Goal: Transaction & Acquisition: Purchase product/service

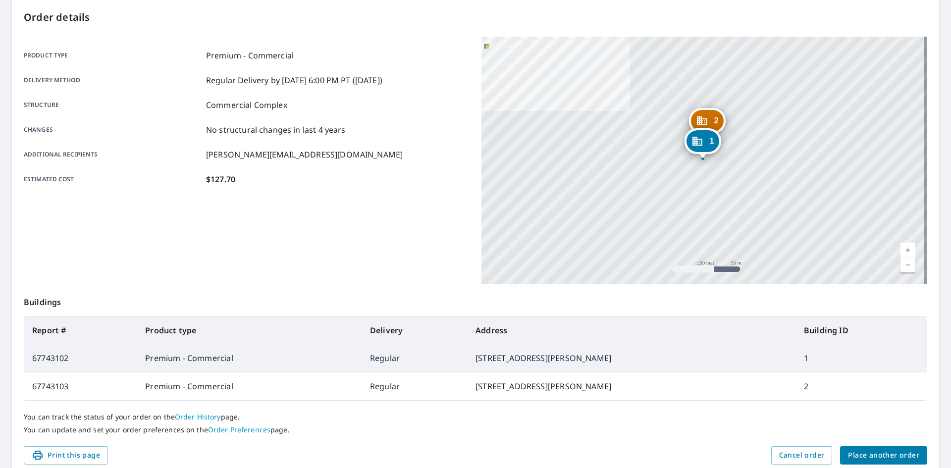
scroll to position [143, 0]
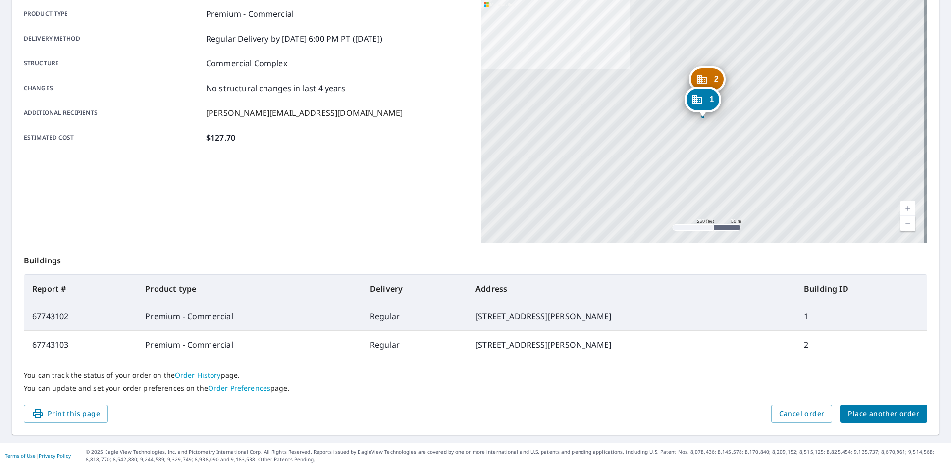
click at [852, 418] on span "Place another order" at bounding box center [883, 414] width 71 height 12
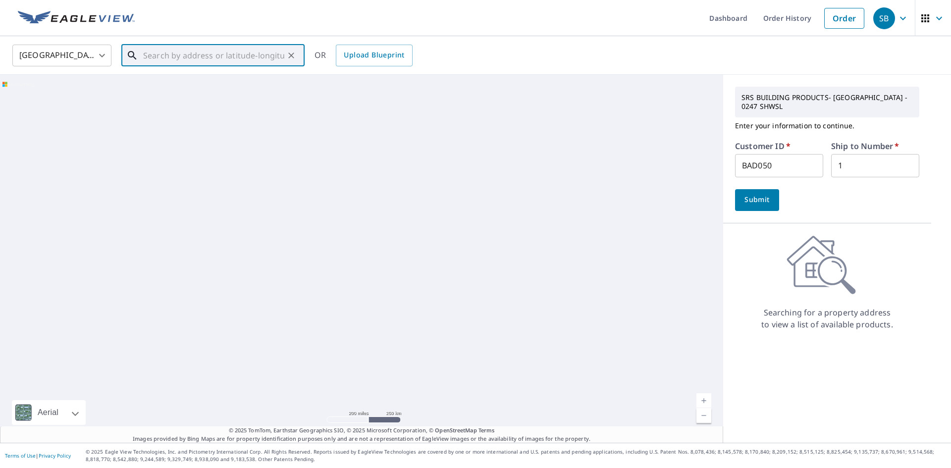
click at [235, 49] on input "text" at bounding box center [213, 56] width 141 height 28
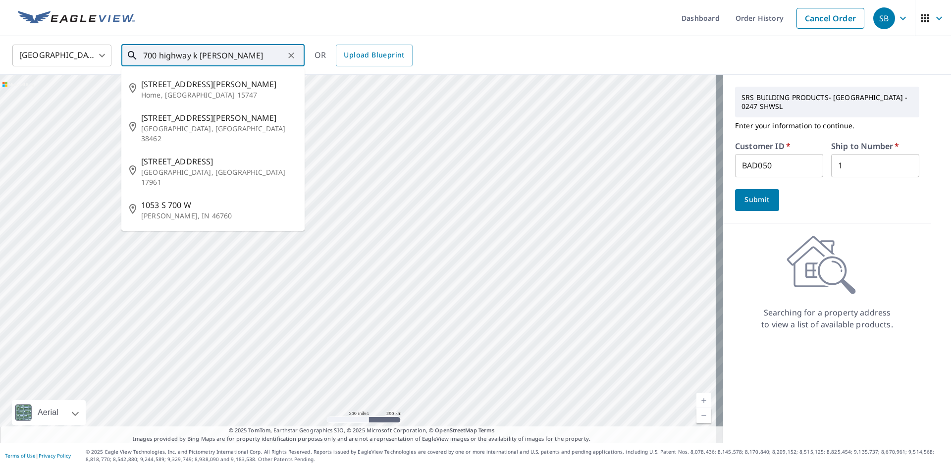
drag, startPoint x: 233, startPoint y: 57, endPoint x: 159, endPoint y: 58, distance: 73.8
click at [159, 58] on input "700 highway k [PERSON_NAME]" at bounding box center [213, 56] width 141 height 28
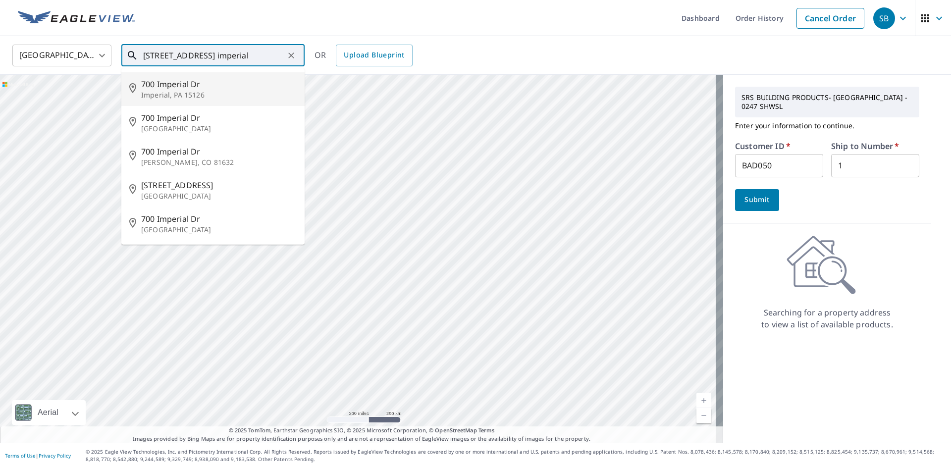
click at [191, 82] on span "700 Imperial Dr" at bounding box center [218, 84] width 155 height 12
type input "[STREET_ADDRESS]"
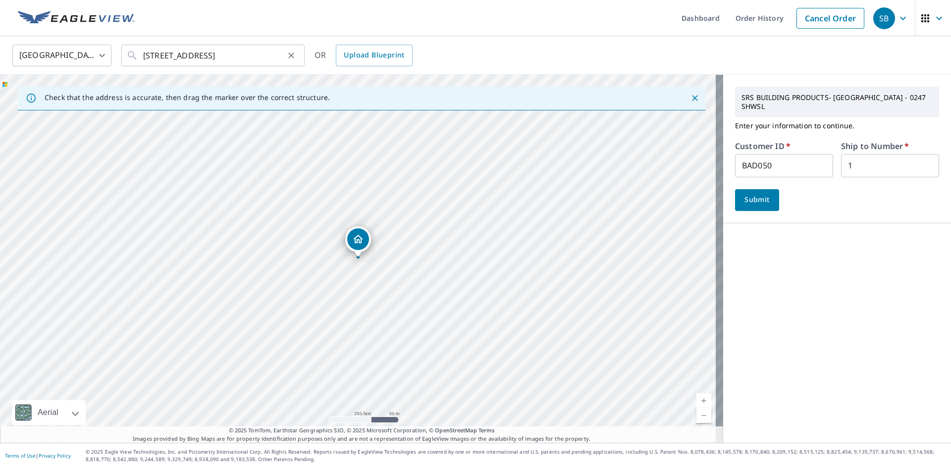
click at [291, 54] on icon "Clear" at bounding box center [291, 56] width 10 height 10
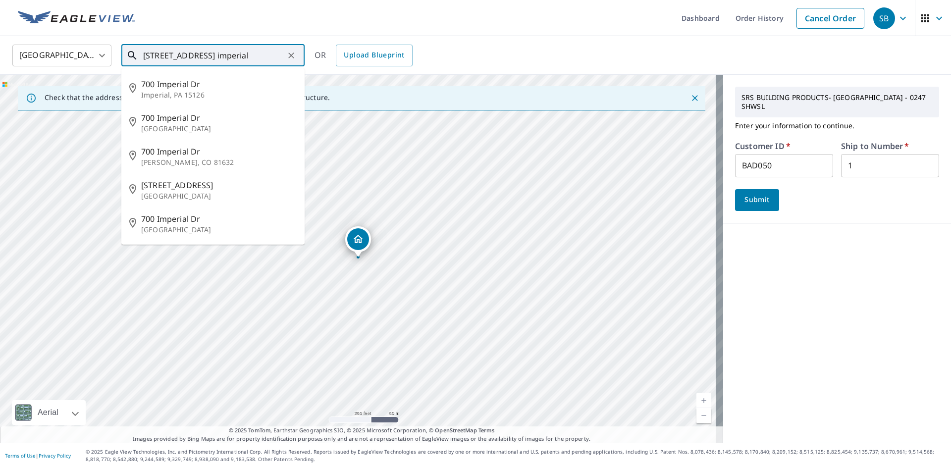
type input "[STREET_ADDRESS] imperial"
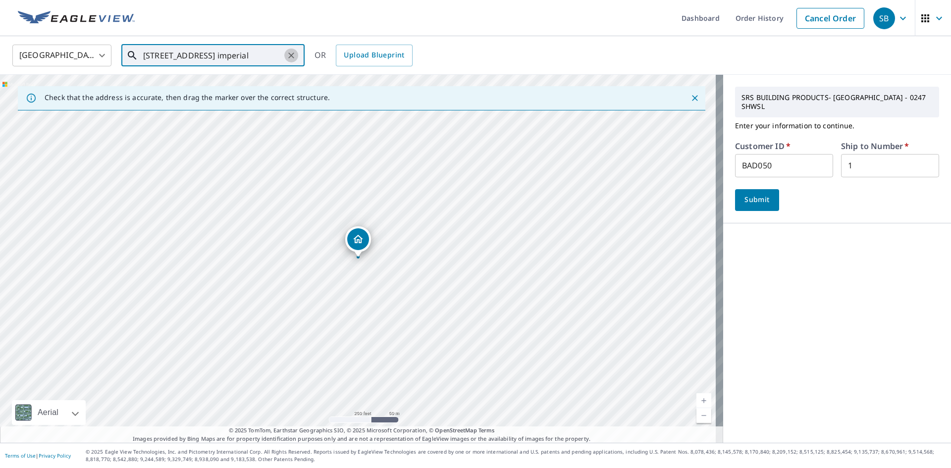
click at [296, 56] on button "Clear" at bounding box center [291, 56] width 14 height 14
click at [207, 57] on input "text" at bounding box center [213, 56] width 141 height 28
paste input "[STREET_ADDRESS]"
click at [228, 86] on span "[STREET_ADDRESS]" at bounding box center [218, 84] width 155 height 12
type input "[STREET_ADDRESS]"
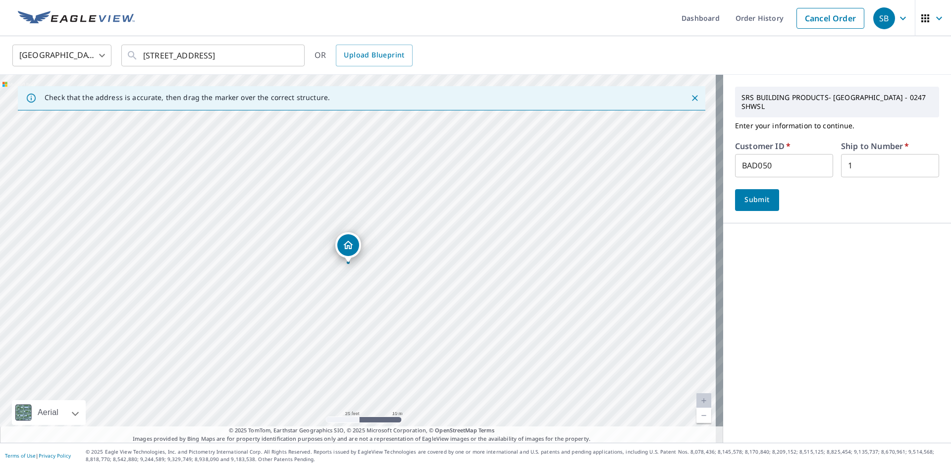
drag, startPoint x: 358, startPoint y: 239, endPoint x: 346, endPoint y: 246, distance: 13.1
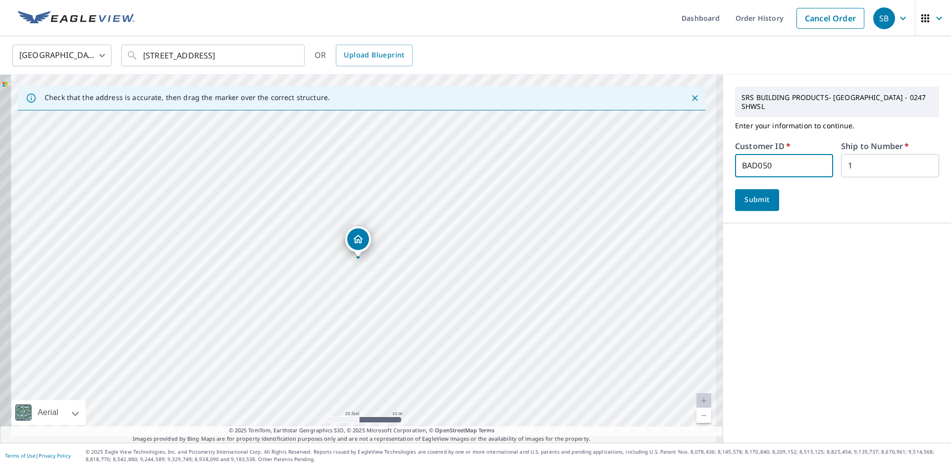
scroll to position [0, 0]
drag, startPoint x: 785, startPoint y: 159, endPoint x: 634, endPoint y: 161, distance: 151.1
click at [634, 161] on div "Check that the address is accurate, then drag the marker over the correct struc…" at bounding box center [475, 259] width 951 height 368
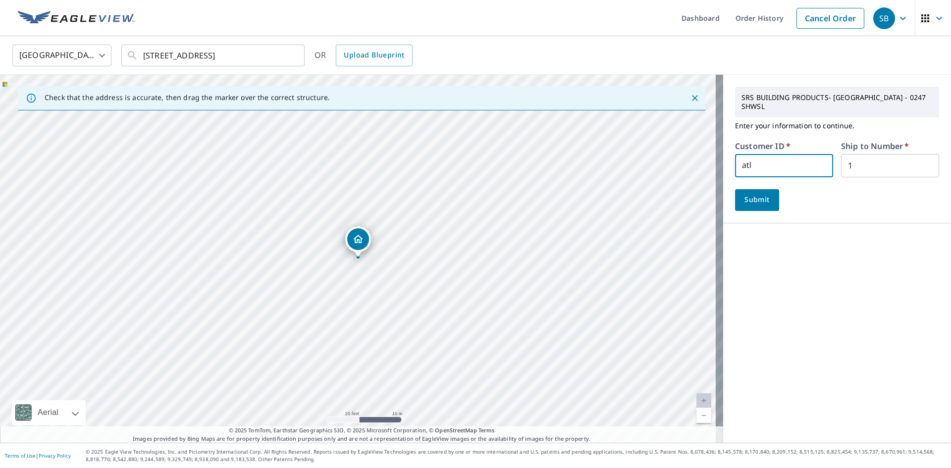
type input "atlasconst"
click at [743, 194] on span "Submit" at bounding box center [757, 200] width 28 height 12
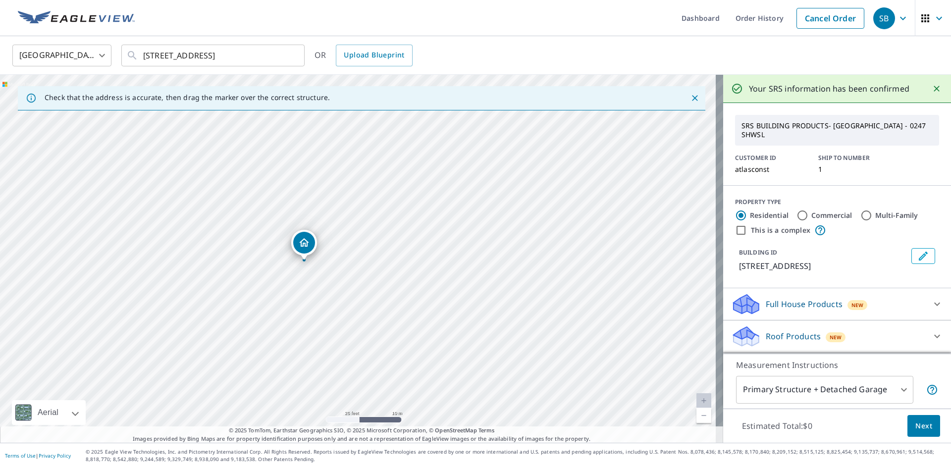
drag, startPoint x: 360, startPoint y: 246, endPoint x: 307, endPoint y: 249, distance: 54.1
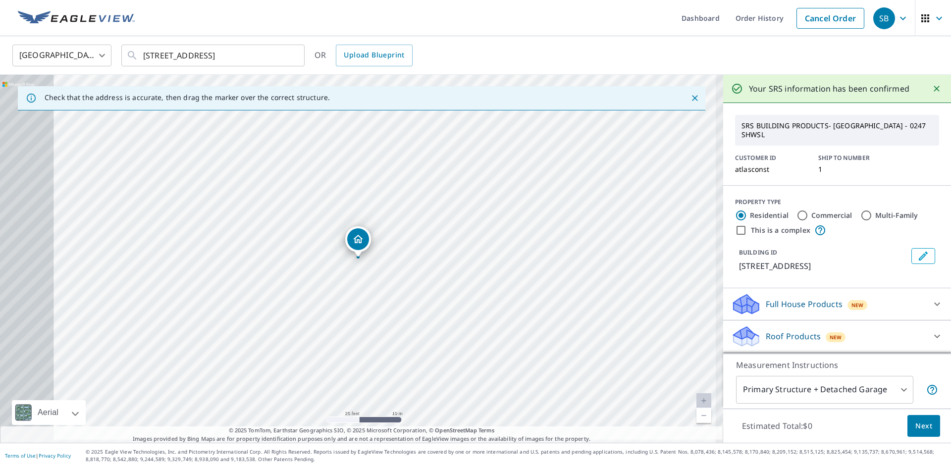
click at [889, 307] on div "Full House Products New" at bounding box center [828, 304] width 194 height 23
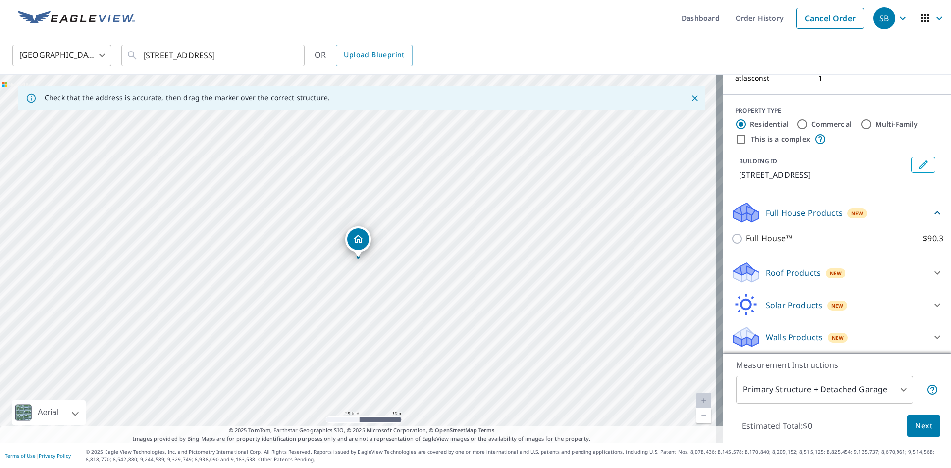
click at [820, 280] on div "Roof Products New" at bounding box center [828, 272] width 194 height 23
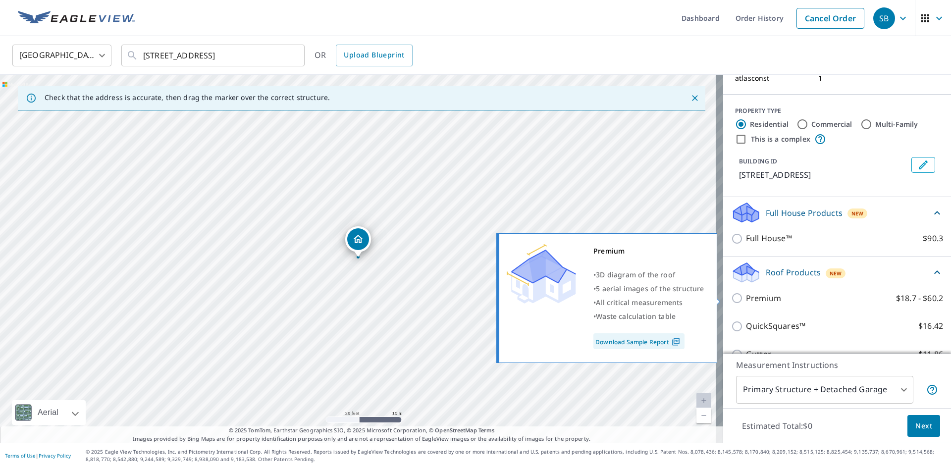
click at [749, 301] on p "Premium" at bounding box center [763, 298] width 35 height 12
click at [746, 301] on input "Premium $18.7 - $60.2" at bounding box center [738, 298] width 15 height 12
checkbox input "true"
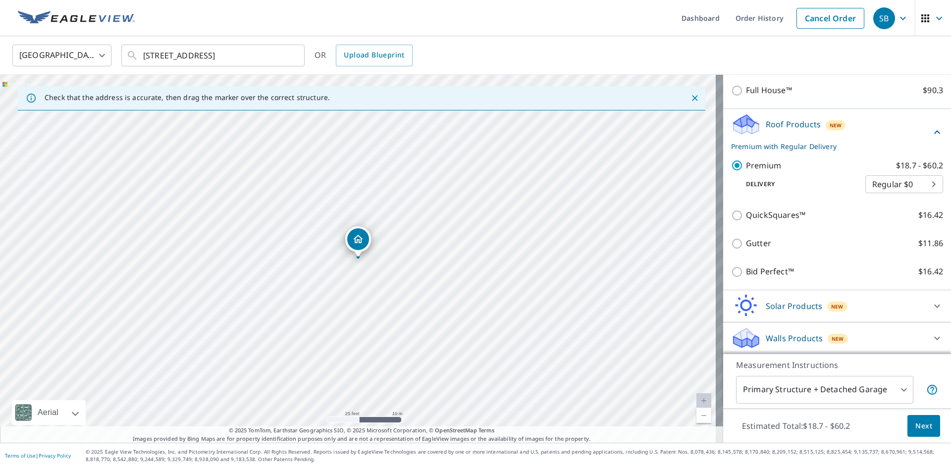
scroll to position [240, 0]
click at [915, 420] on span "Next" at bounding box center [923, 426] width 17 height 12
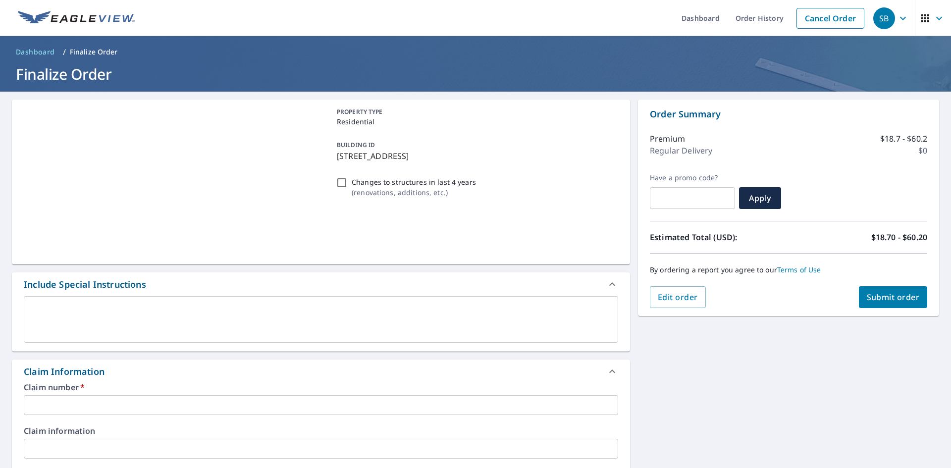
drag, startPoint x: 332, startPoint y: 159, endPoint x: 517, endPoint y: 162, distance: 185.2
click at [517, 162] on div "BUILDING ID [STREET_ADDRESS]" at bounding box center [475, 150] width 285 height 31
checkbox input "true"
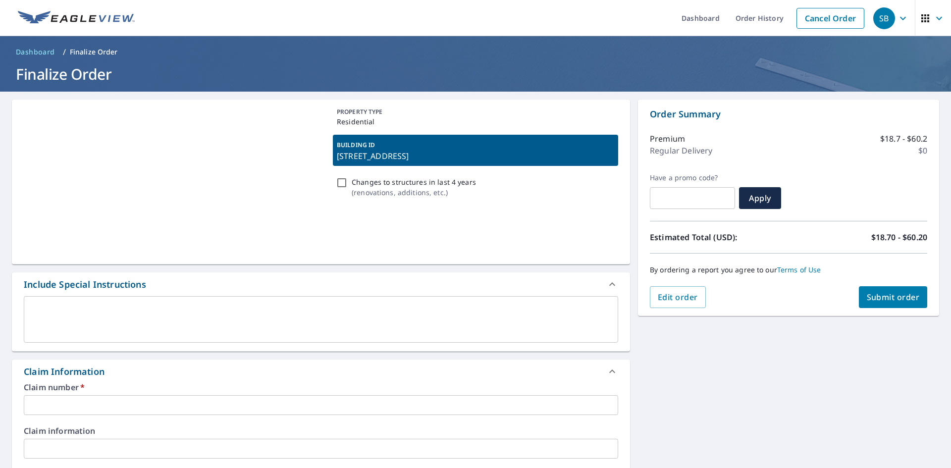
copy p "[STREET_ADDRESS]"
click at [148, 402] on input "text" at bounding box center [321, 405] width 594 height 20
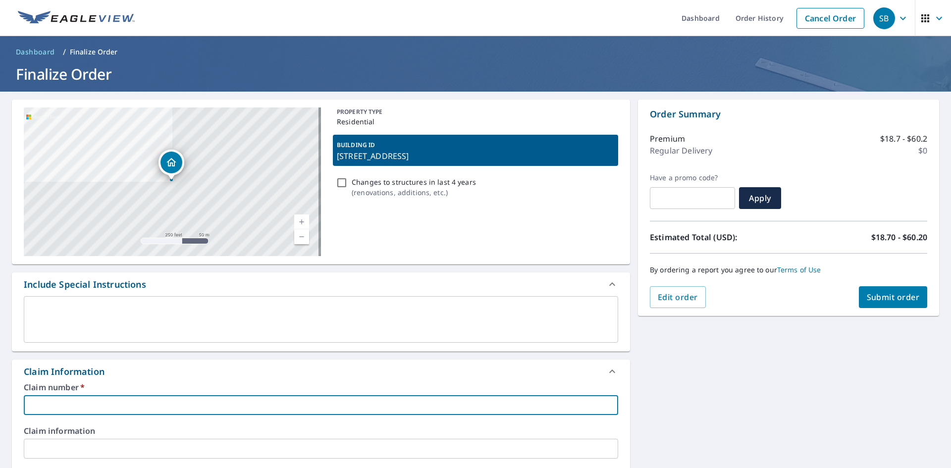
paste input "[STREET_ADDRESS]"
type input "[STREET_ADDRESS]"
checkbox input "true"
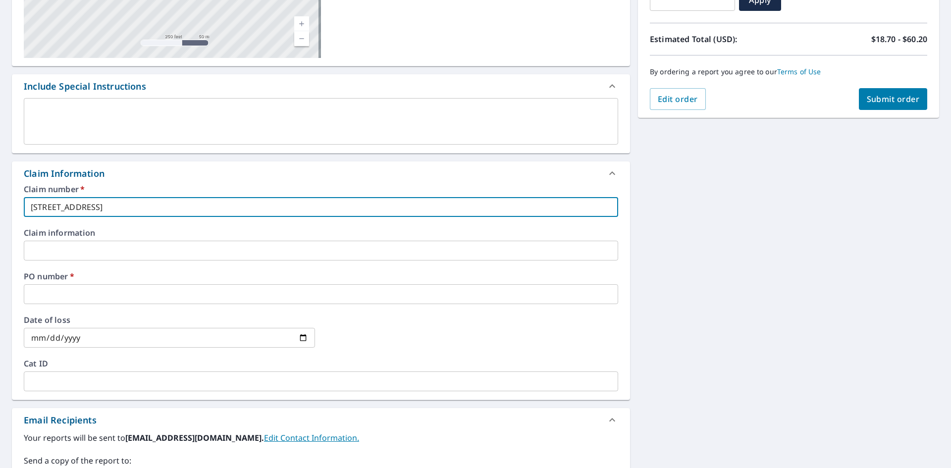
type input "[STREET_ADDRESS]"
click at [94, 294] on input "text" at bounding box center [321, 294] width 594 height 20
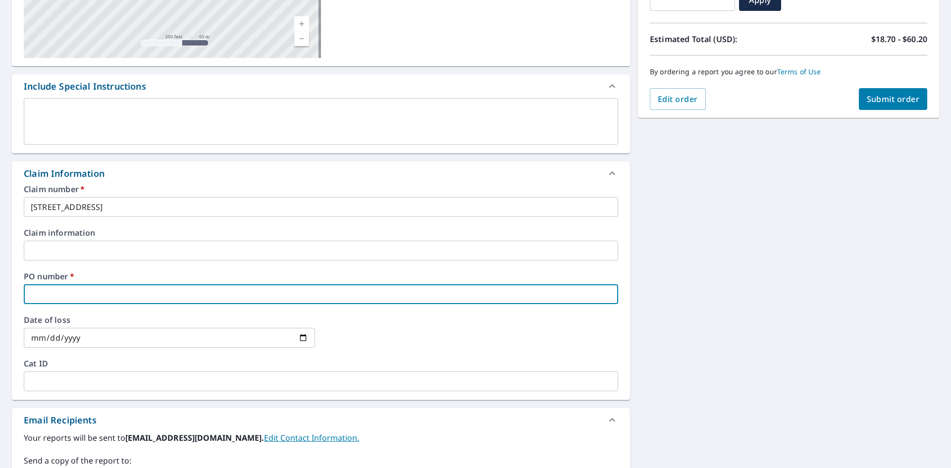
paste input "[STREET_ADDRESS]"
type input "[STREET_ADDRESS]"
checkbox input "true"
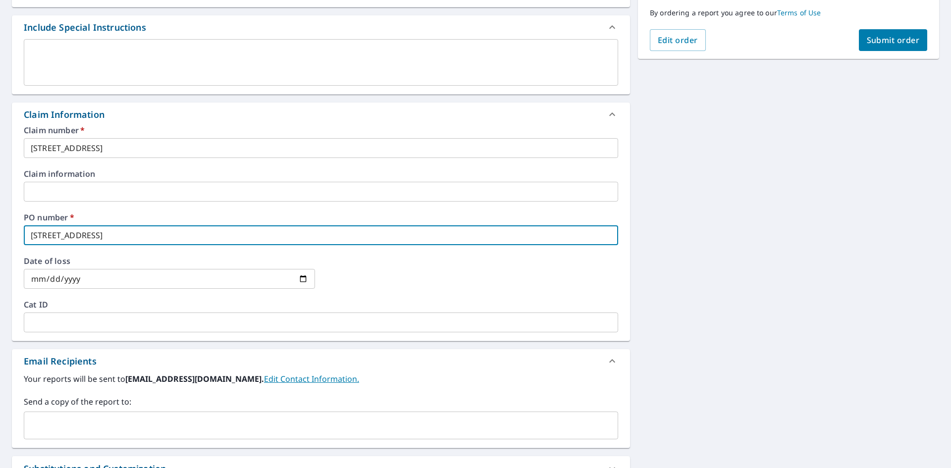
scroll to position [375, 0]
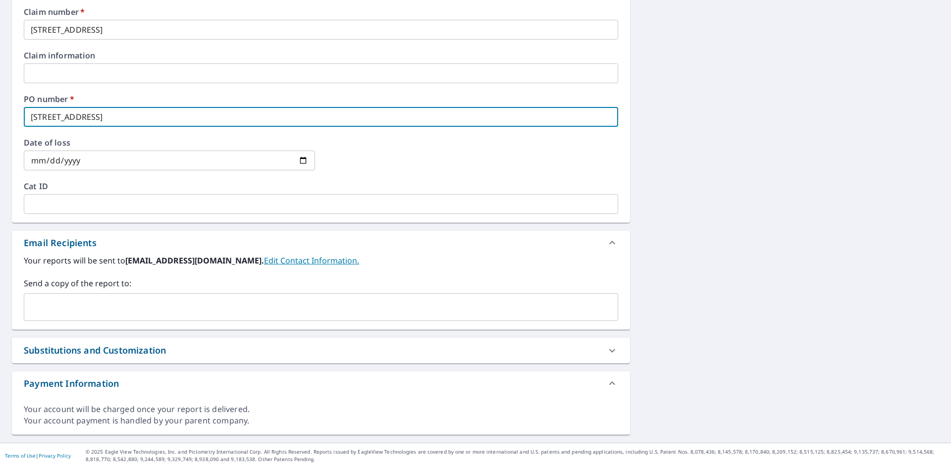
type input "[STREET_ADDRESS]"
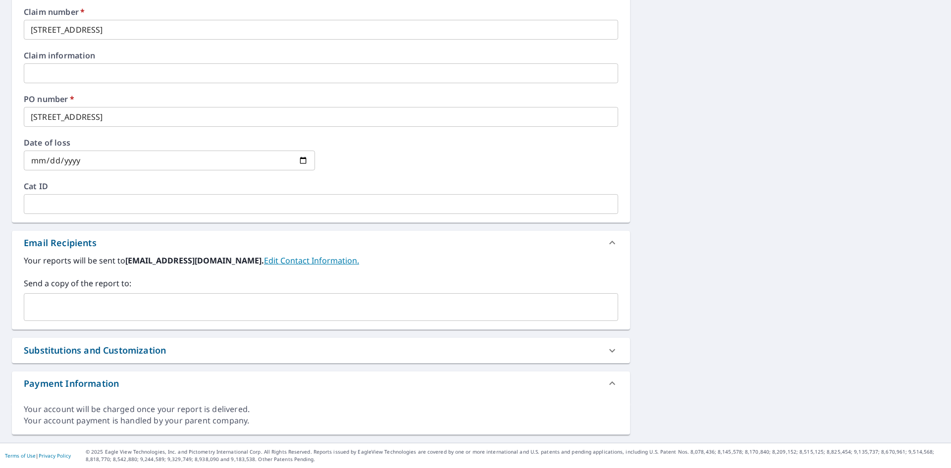
click at [67, 311] on input "text" at bounding box center [313, 307] width 570 height 19
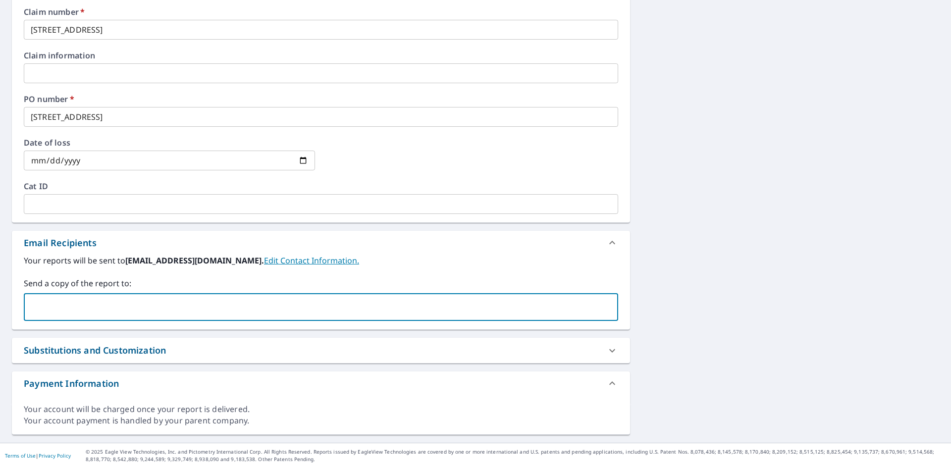
paste input "[EMAIL_ADDRESS][DOMAIN_NAME]"
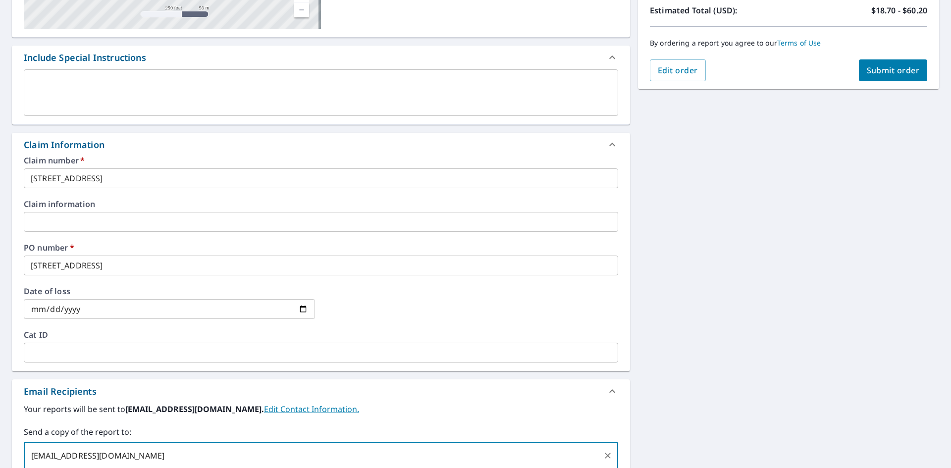
scroll to position [78, 0]
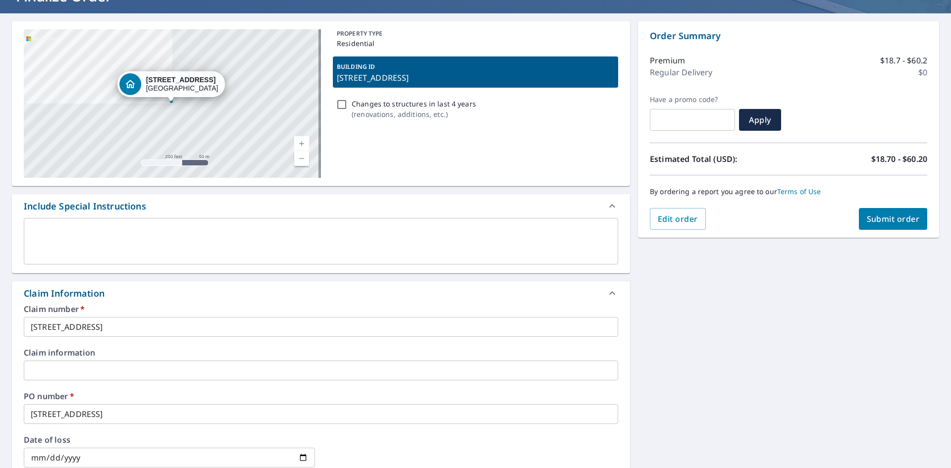
type input "[EMAIL_ADDRESS][DOMAIN_NAME]"
click at [880, 227] on button "Submit order" at bounding box center [893, 219] width 69 height 22
checkbox input "true"
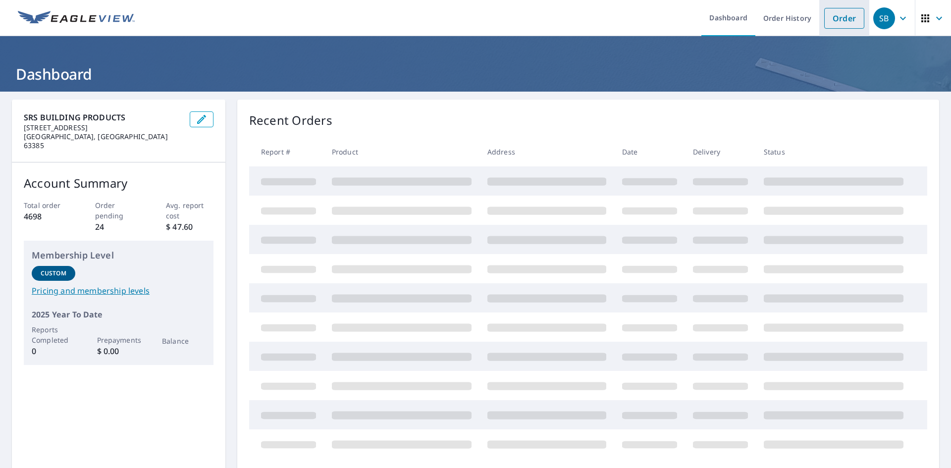
click at [847, 18] on link "Order" at bounding box center [844, 18] width 40 height 21
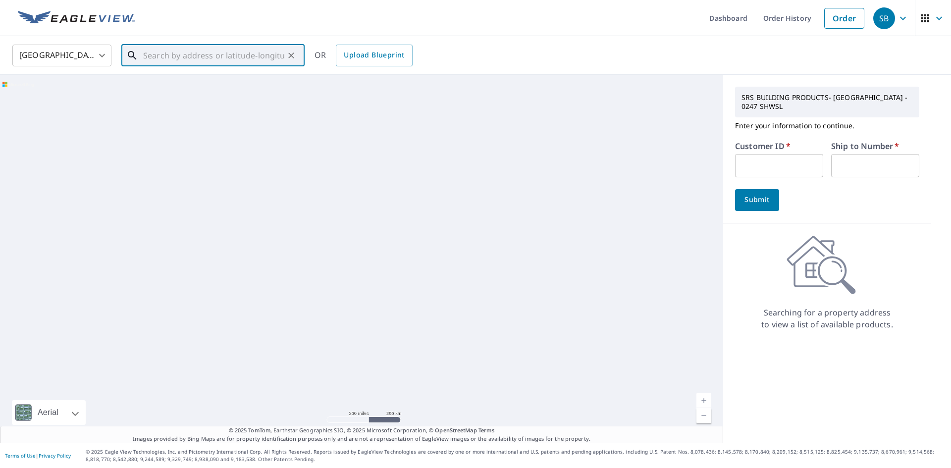
click at [265, 61] on input "text" at bounding box center [213, 56] width 141 height 28
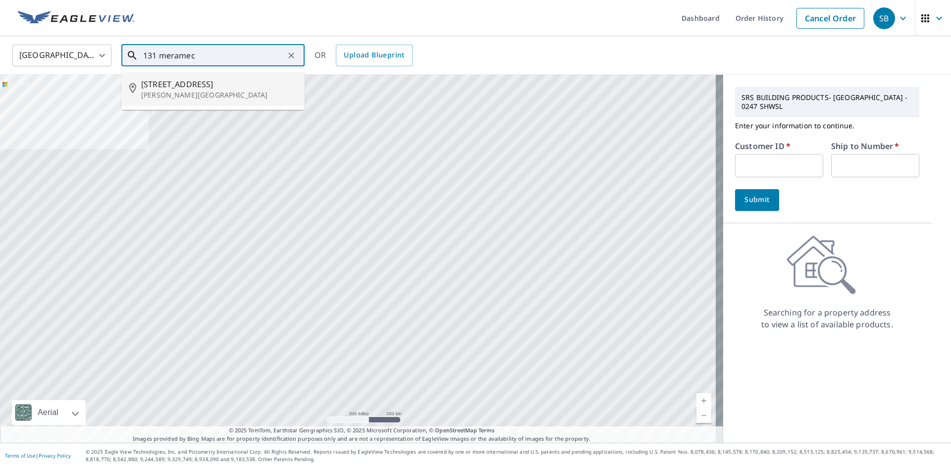
click at [202, 89] on span "131 Meramec Ridge Dr" at bounding box center [218, 84] width 155 height 12
type input "131 Meramec Ridge Dr Fenton, MO 63026"
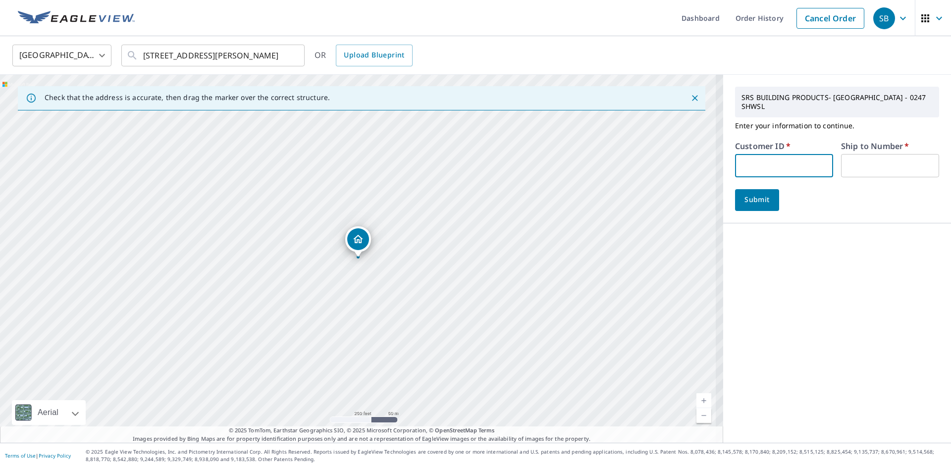
click at [783, 154] on input "text" at bounding box center [784, 165] width 98 height 23
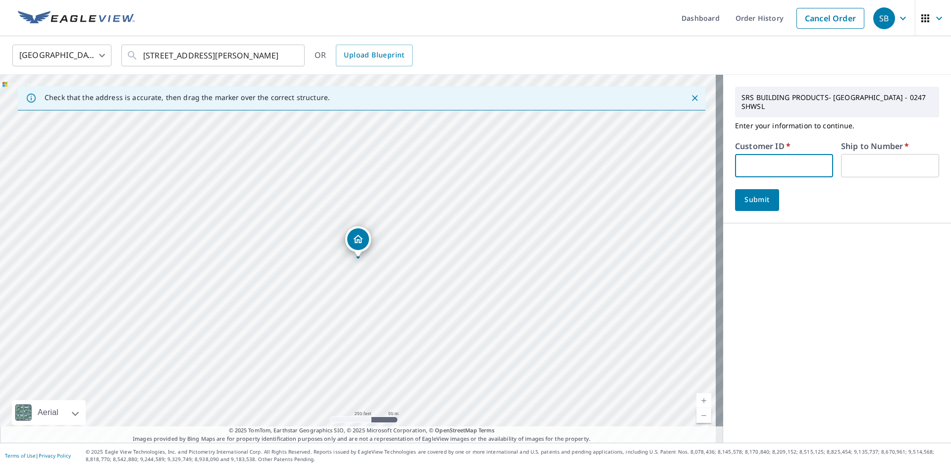
type input "S054922"
drag, startPoint x: 865, startPoint y: 154, endPoint x: 861, endPoint y: 164, distance: 10.7
click at [865, 154] on input "text" at bounding box center [890, 165] width 98 height 23
type input "1"
click at [748, 194] on span "Submit" at bounding box center [757, 200] width 28 height 12
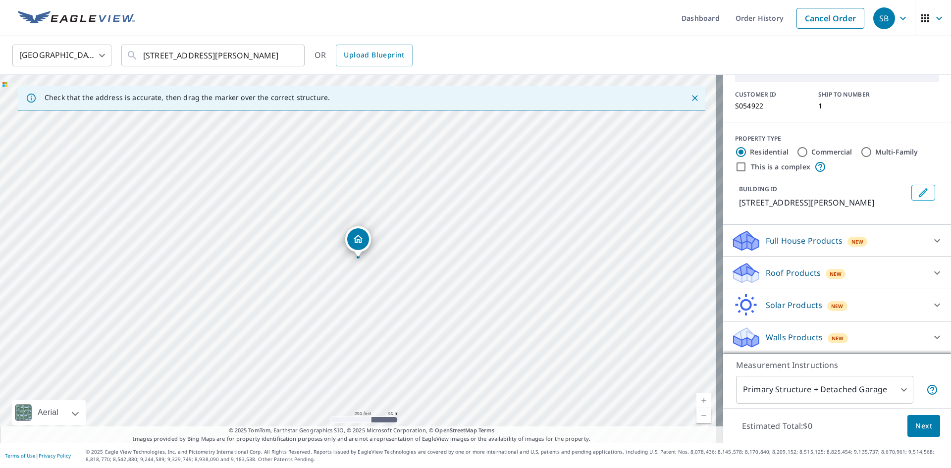
click at [841, 275] on div "Roof Products New" at bounding box center [828, 272] width 194 height 23
click at [763, 299] on p "Premium" at bounding box center [763, 298] width 35 height 12
click at [746, 299] on input "Premium $18.7 - $60.2" at bounding box center [738, 299] width 15 height 12
checkbox input "true"
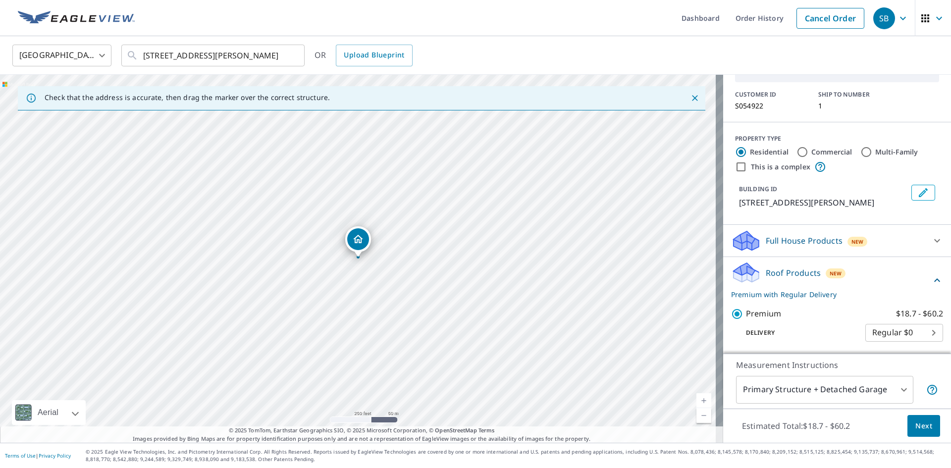
click at [840, 388] on body "SB SB Dashboard Order History Cancel Order SB United States US ​ 131 Meramec Ri…" at bounding box center [475, 234] width 951 height 468
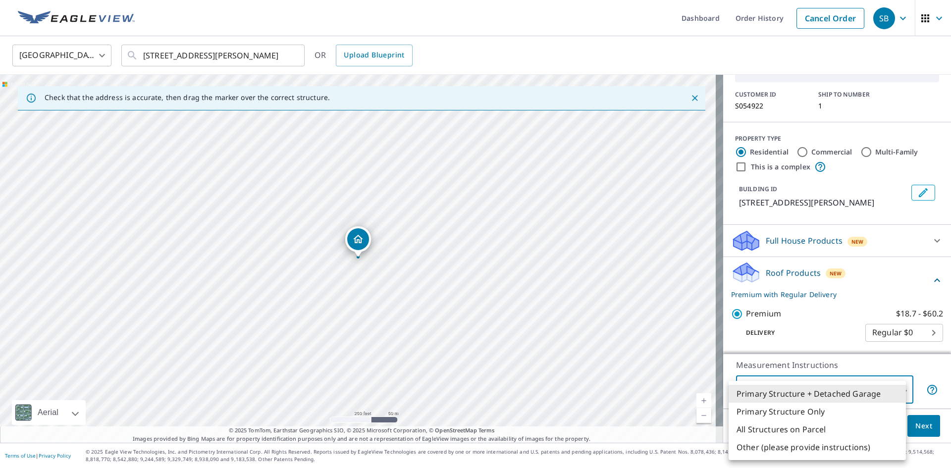
click at [807, 410] on li "Primary Structure Only" at bounding box center [816, 412] width 177 height 18
type input "2"
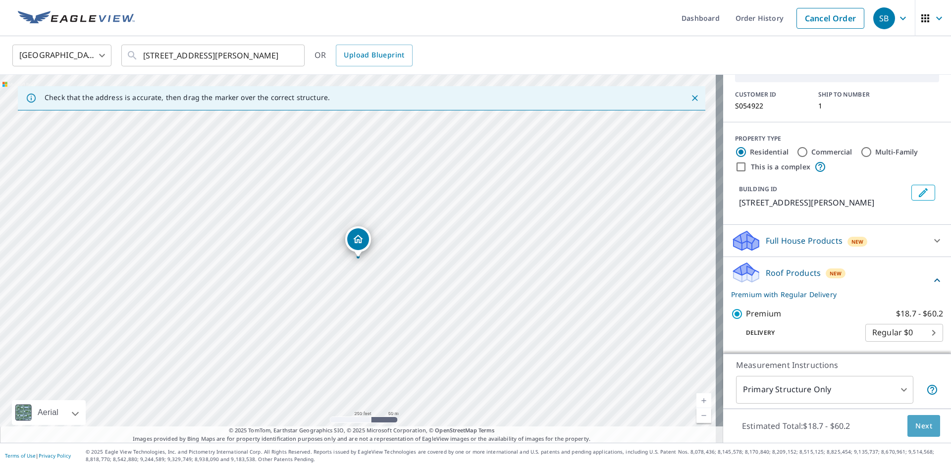
click at [907, 422] on button "Next" at bounding box center [923, 426] width 33 height 22
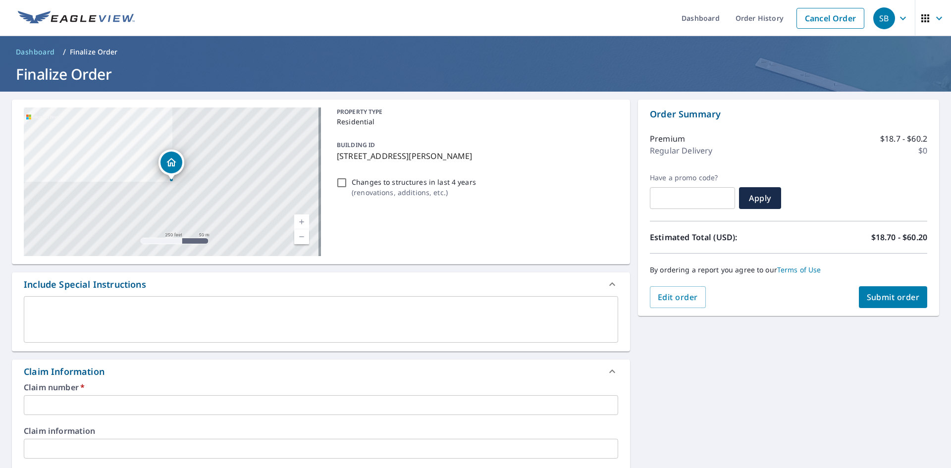
drag, startPoint x: 332, startPoint y: 156, endPoint x: 530, endPoint y: 157, distance: 198.1
click at [530, 157] on div "BUILDING ID 131 Meramec Ridge Dr, Fenton, MO, 63026" at bounding box center [475, 150] width 285 height 31
checkbox input "true"
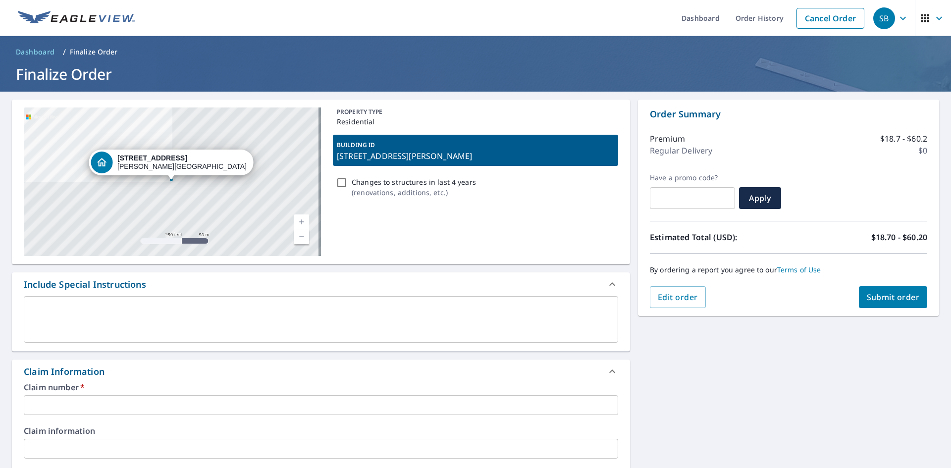
copy p "131 Meramec Ridge Dr, Fenton, MO, 63026"
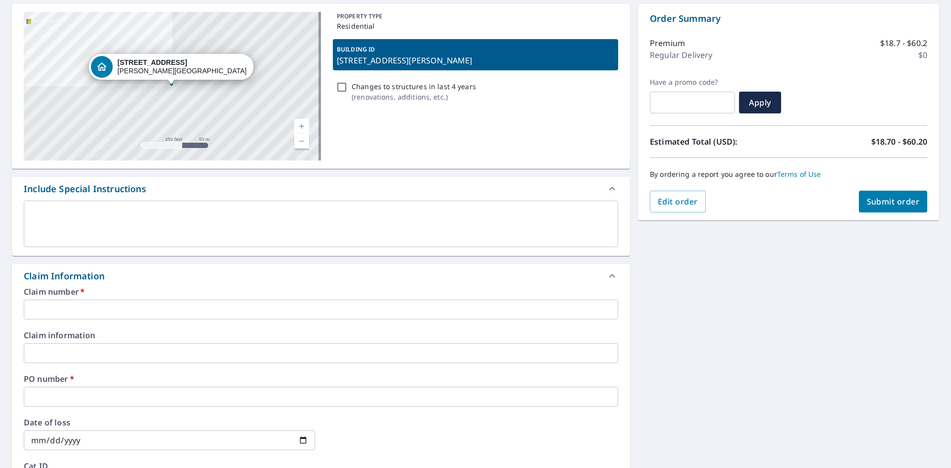
scroll to position [198, 0]
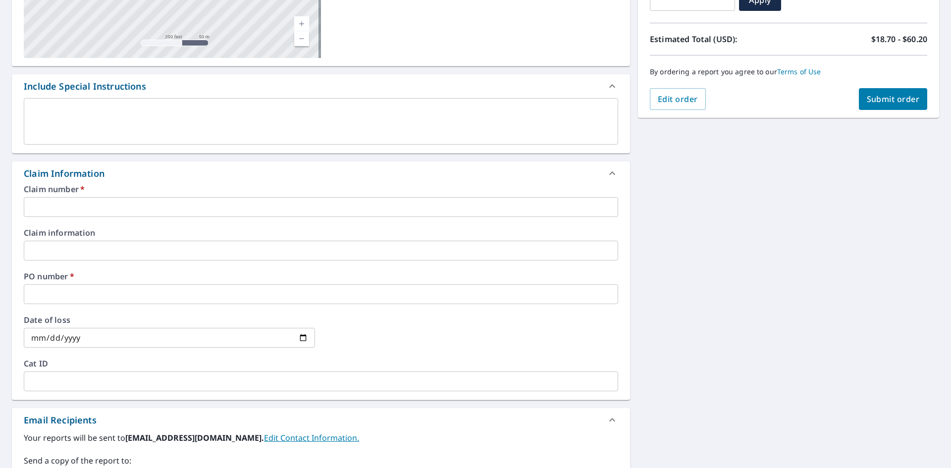
click at [115, 206] on input "text" at bounding box center [321, 207] width 594 height 20
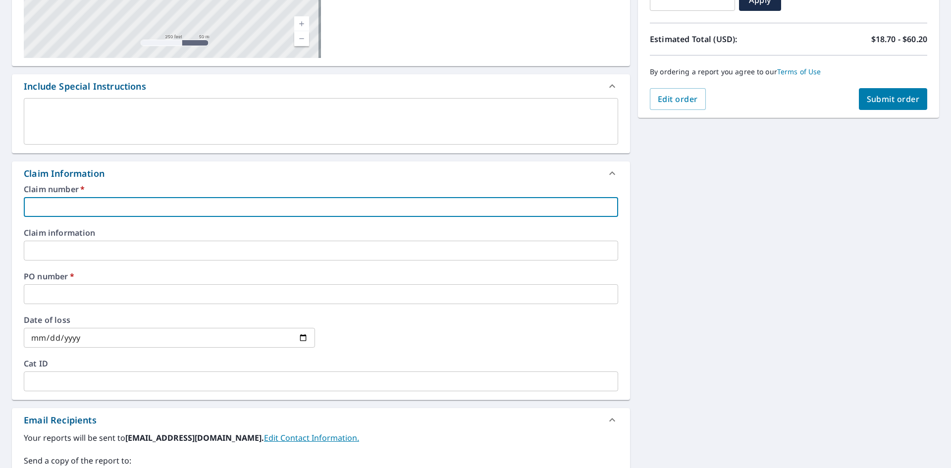
paste input "131 Meramec Ridge Dr, Fenton, MO, 63026"
type input "131 Meramec Ridge Dr, Fenton, MO, 63026"
checkbox input "true"
type input "131 Meramec Ridge Dr, Fenton, MO, 63026"
click at [68, 317] on label "Date of loss" at bounding box center [169, 320] width 291 height 8
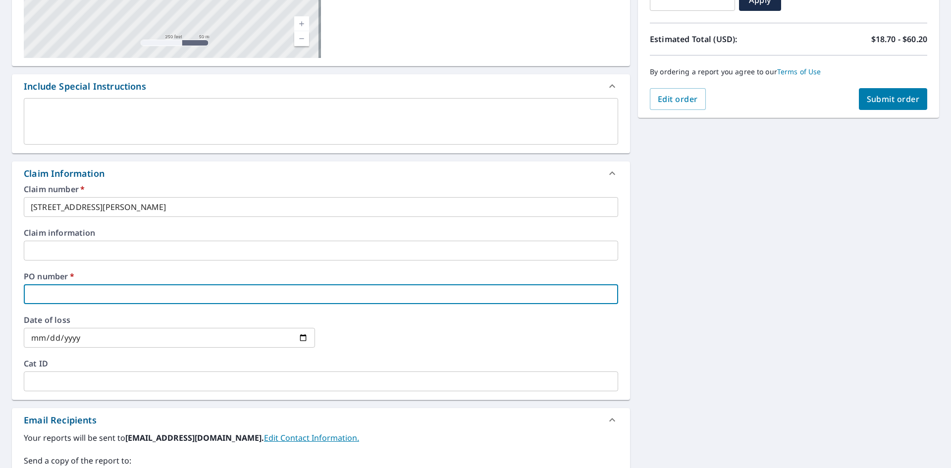
click at [69, 295] on input "text" at bounding box center [321, 294] width 594 height 20
paste input "131 Meramec Ridge Dr, Fenton, MO, 63026"
type input "131 Meramec Ridge Dr, Fenton, MO, 63026"
checkbox input "true"
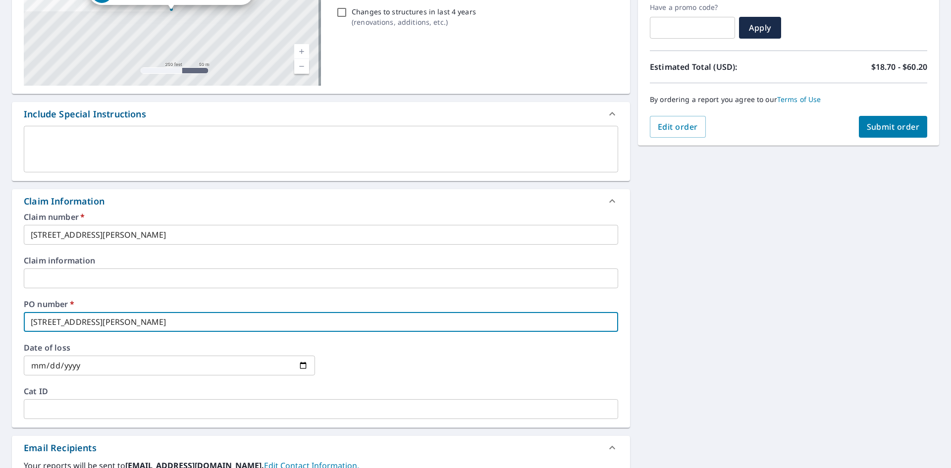
scroll to position [248, 0]
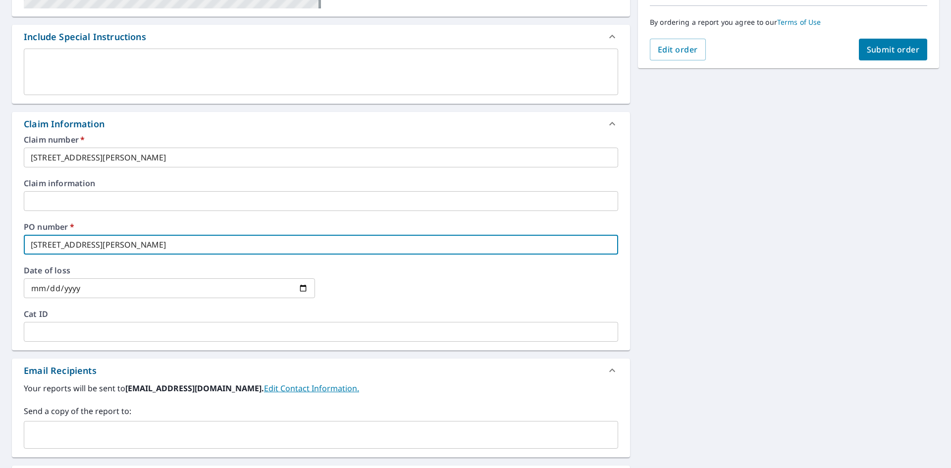
click at [72, 424] on div "​" at bounding box center [321, 435] width 594 height 28
type input "131 Meramec Ridge Dr, Fenton, MO, 63026"
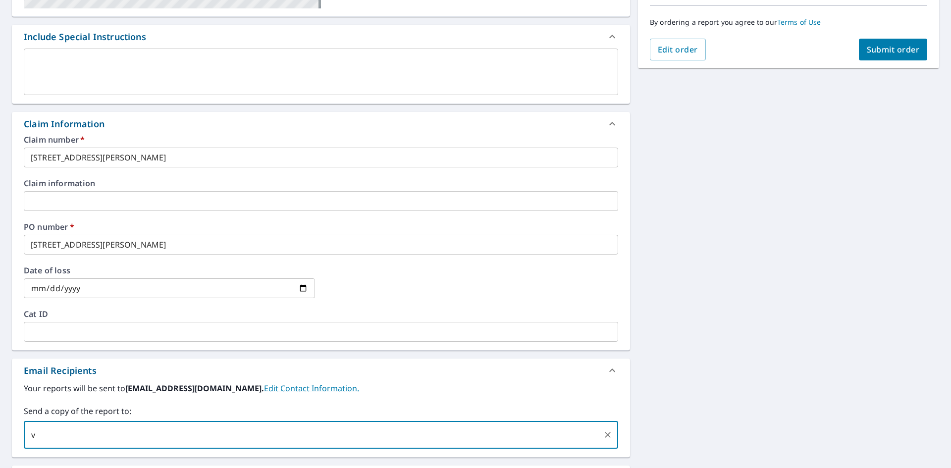
type input "vinny.lukasekroofing@gmail.com"
click at [872, 57] on button "Submit order" at bounding box center [893, 50] width 69 height 22
checkbox input "true"
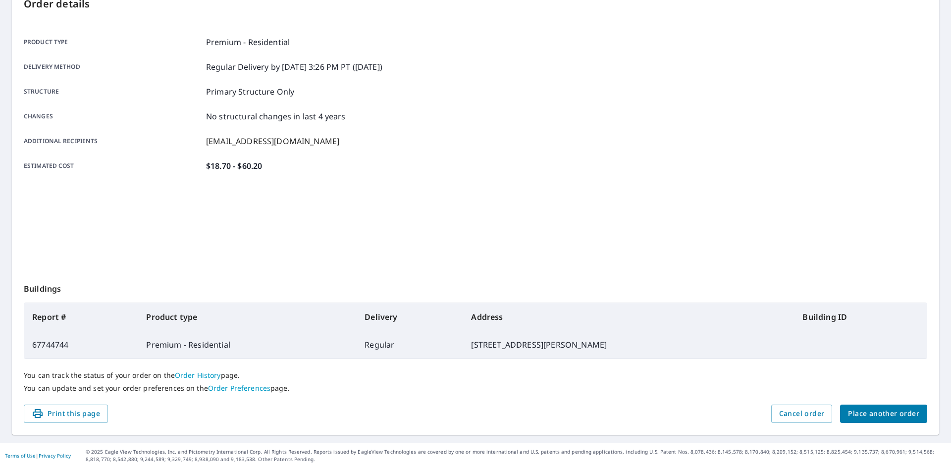
scroll to position [115, 0]
